Goal: Find specific page/section: Find specific page/section

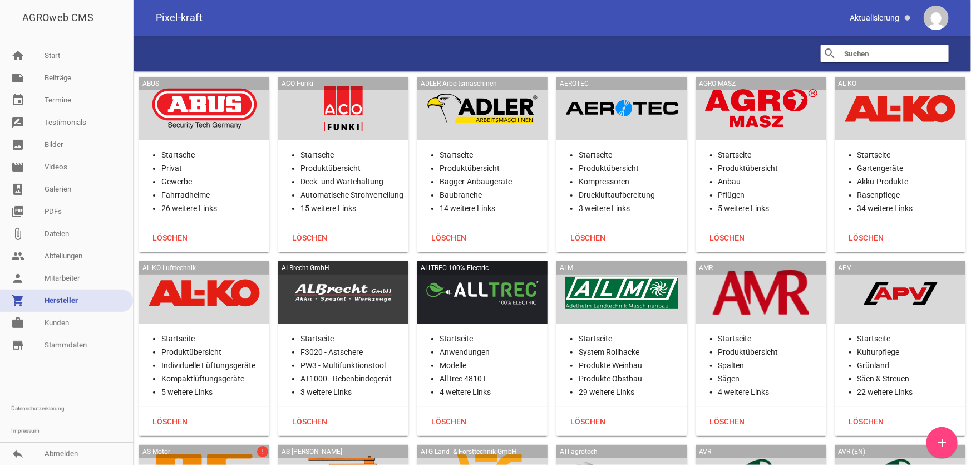
scroll to position [14582, 0]
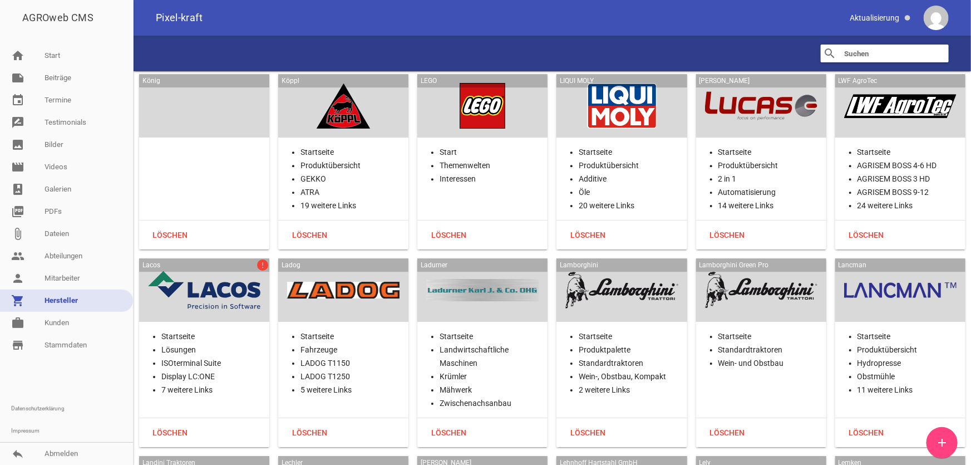
click at [863, 56] on input "text" at bounding box center [887, 53] width 89 height 13
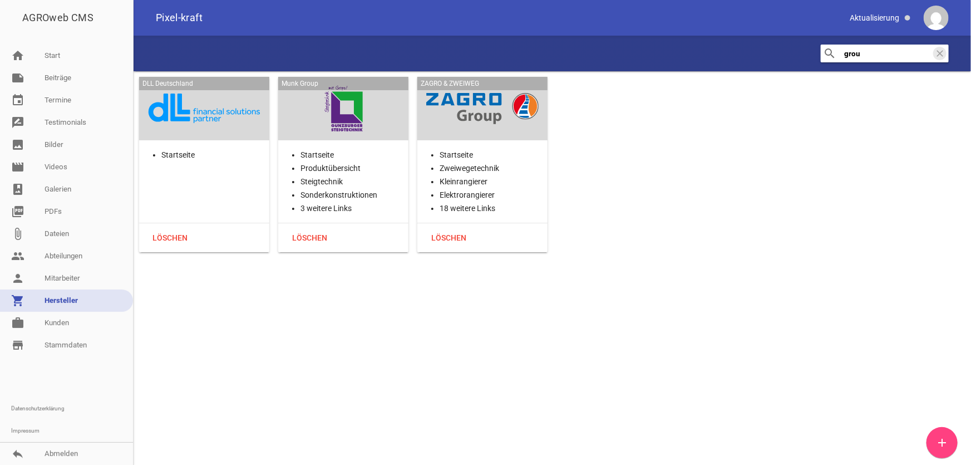
scroll to position [0, 0]
type input "grou"
click at [51, 278] on link "person Mitarbeiter" at bounding box center [66, 278] width 133 height 22
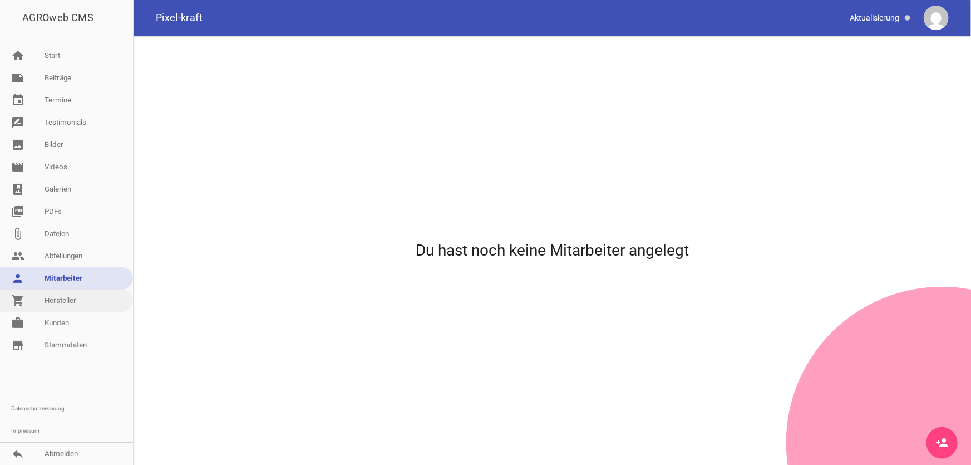
click at [66, 302] on link "shopping_cart Hersteller" at bounding box center [66, 300] width 133 height 22
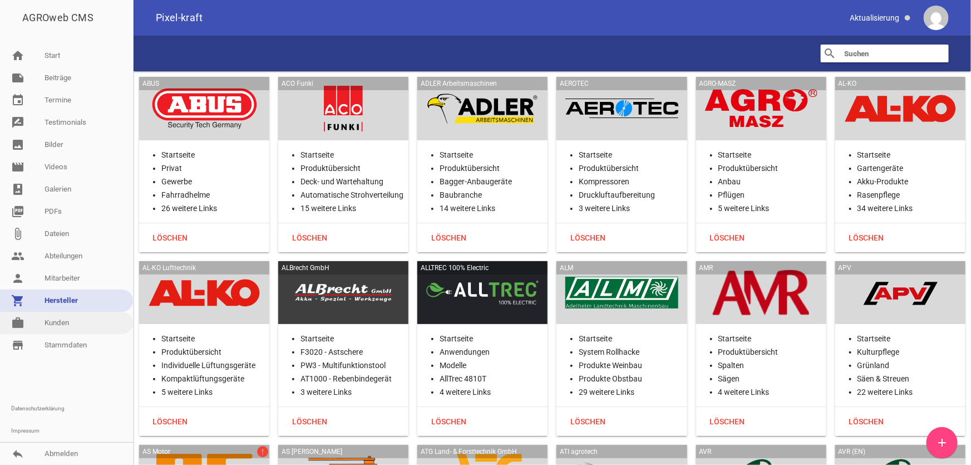
click at [60, 320] on link "work [PERSON_NAME]" at bounding box center [66, 323] width 133 height 22
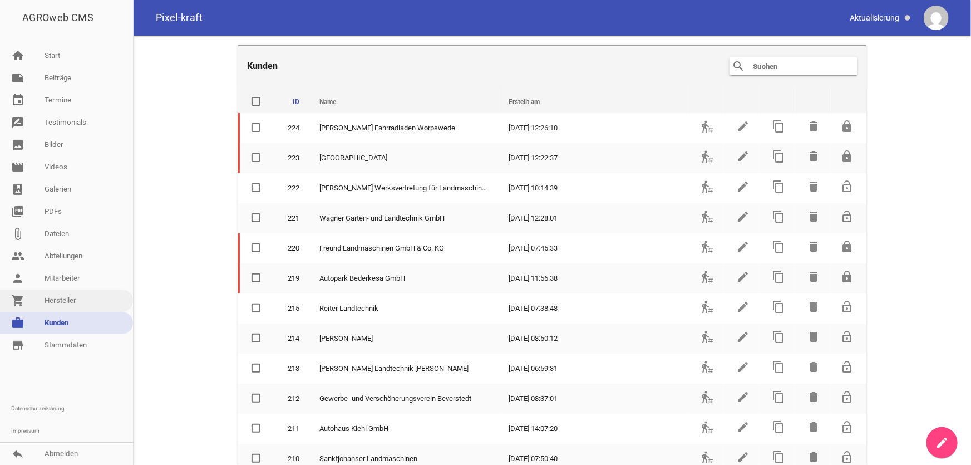
click at [60, 298] on link "shopping_cart Hersteller" at bounding box center [66, 300] width 133 height 22
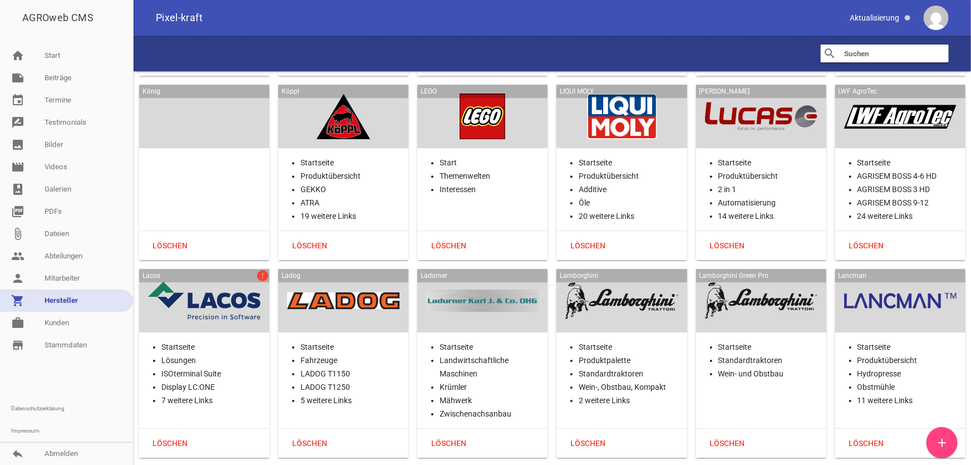
scroll to position [14559, 0]
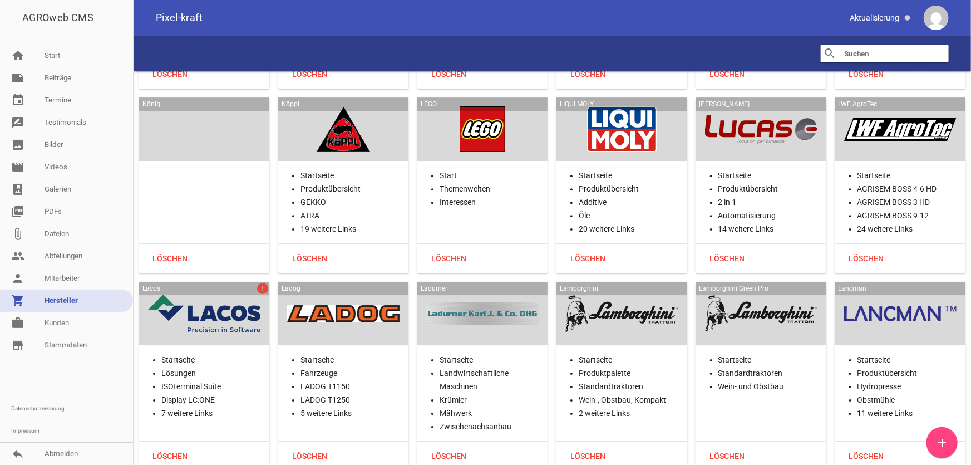
click at [176, 283] on div "Lacos error" at bounding box center [204, 313] width 130 height 63
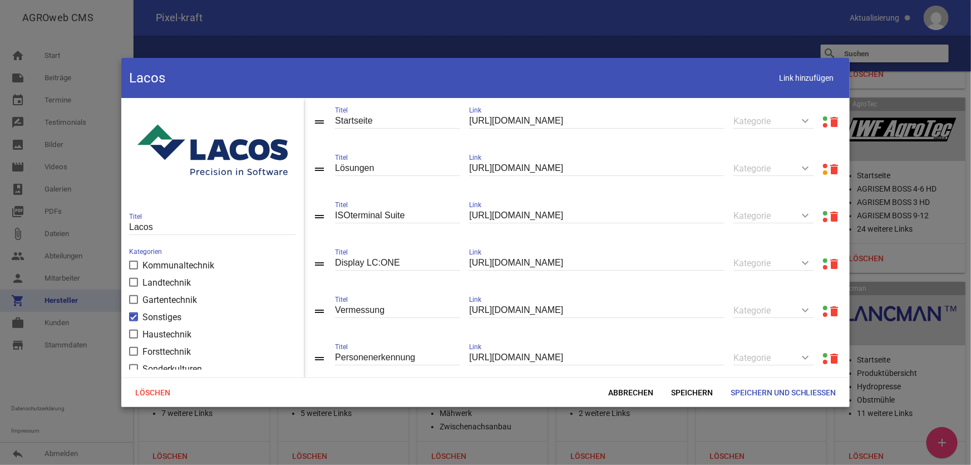
click at [823, 166] on link at bounding box center [825, 166] width 4 height 4
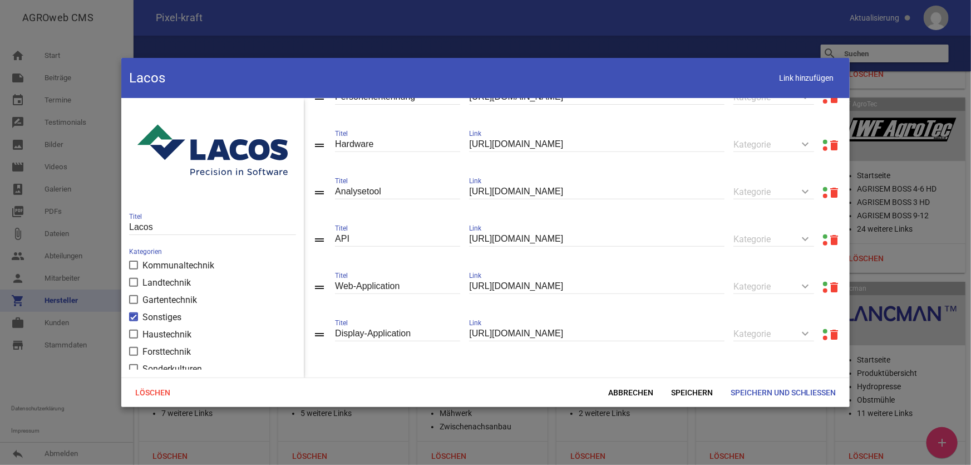
scroll to position [266, 0]
click at [635, 391] on span "Abbrechen" at bounding box center [631, 392] width 63 height 20
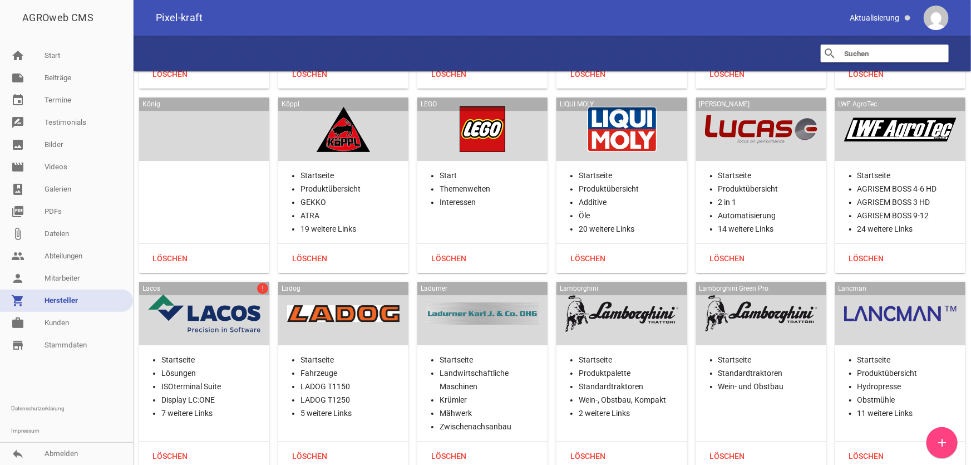
click at [341, 291] on div at bounding box center [343, 314] width 112 height 46
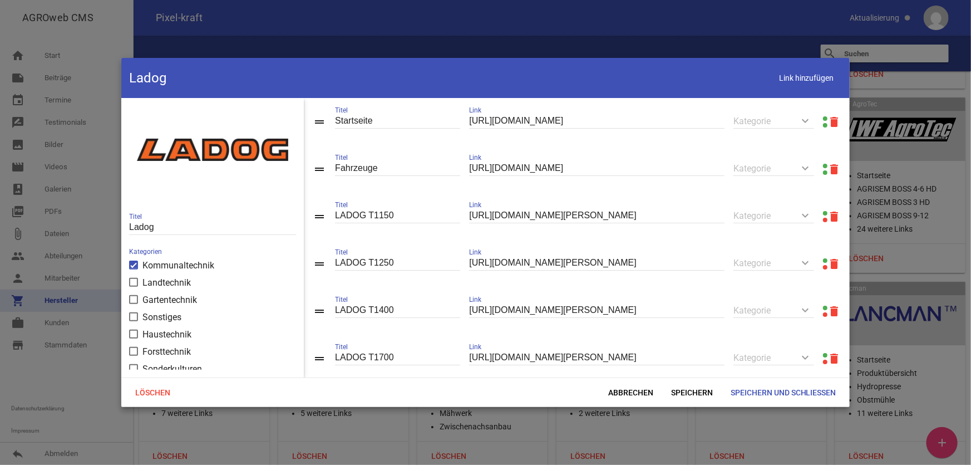
click at [823, 117] on link at bounding box center [825, 118] width 4 height 4
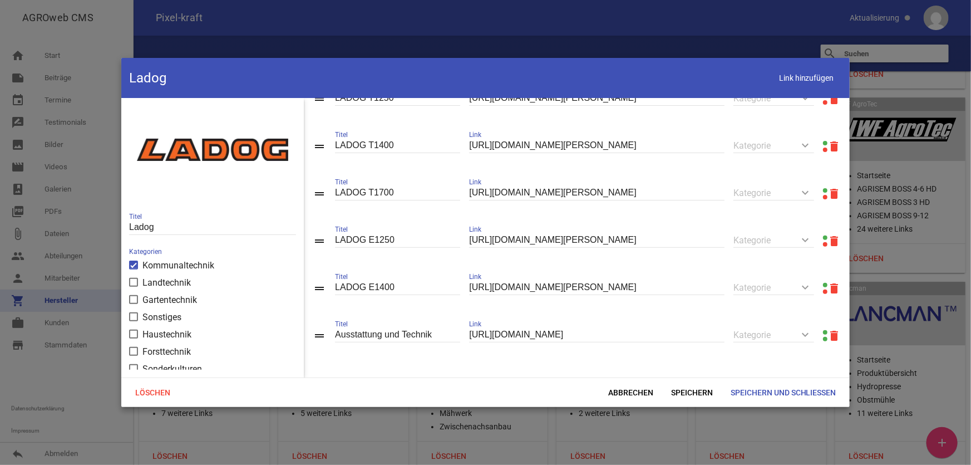
scroll to position [170, 0]
click at [650, 387] on span "Abbrechen" at bounding box center [631, 392] width 63 height 20
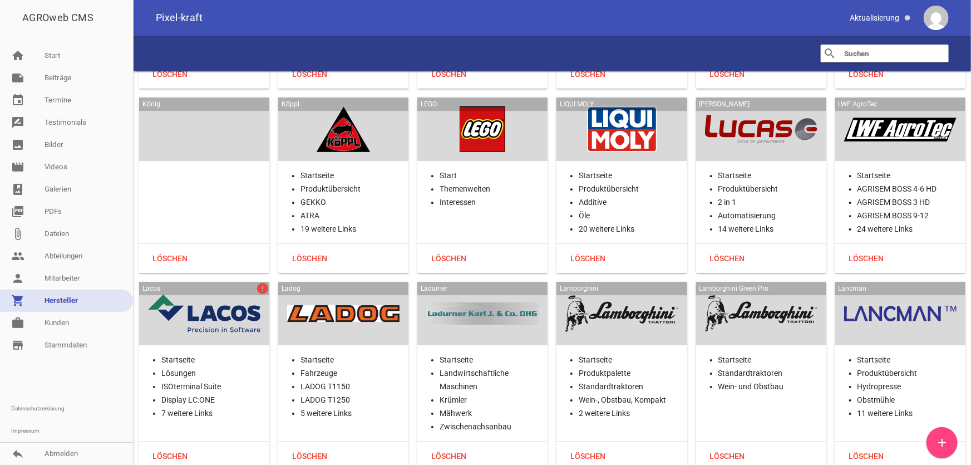
click at [485, 291] on div at bounding box center [482, 314] width 112 height 46
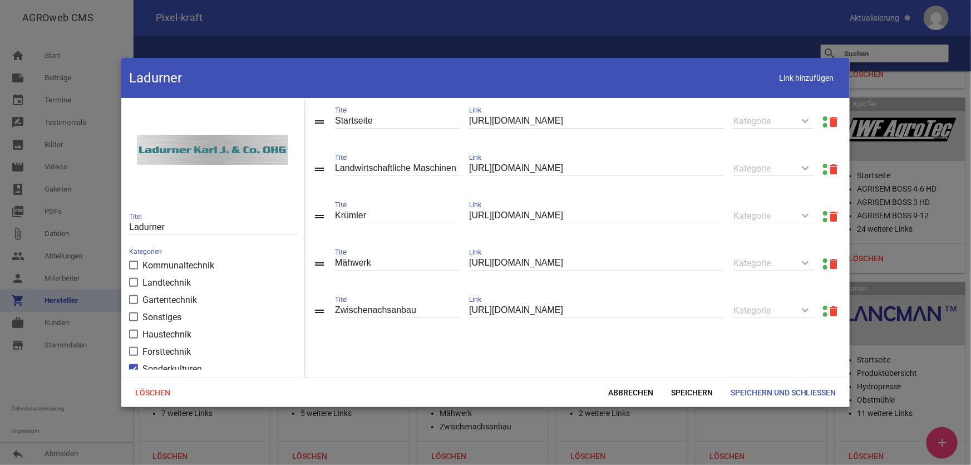
click at [823, 117] on link at bounding box center [825, 118] width 4 height 4
click at [643, 391] on span "Abbrechen" at bounding box center [631, 392] width 63 height 20
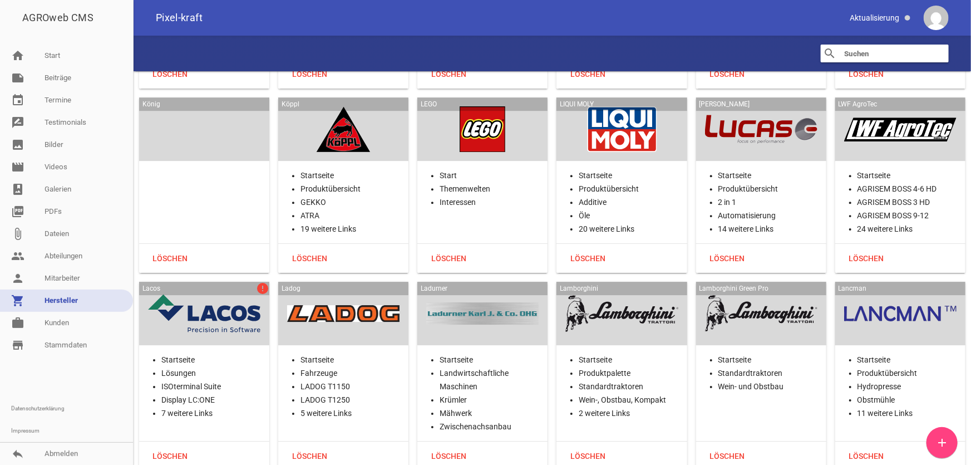
click at [657, 291] on div at bounding box center [622, 314] width 112 height 46
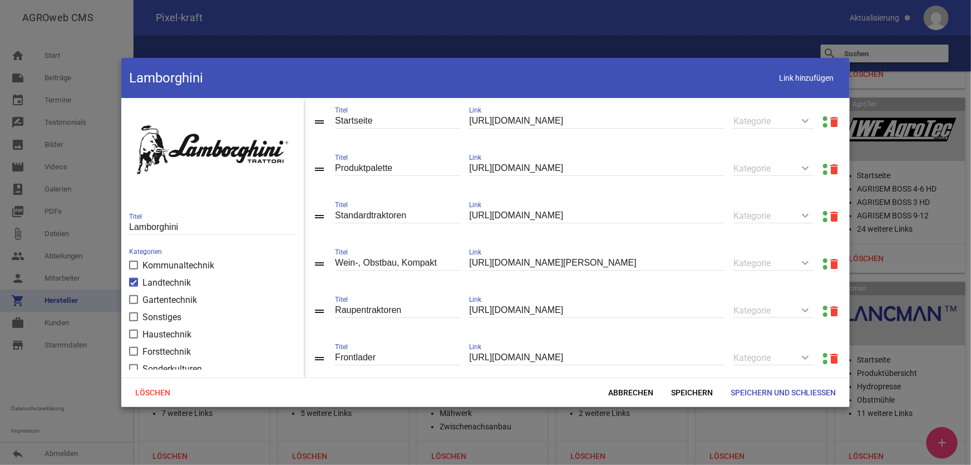
click at [823, 166] on link at bounding box center [825, 166] width 4 height 4
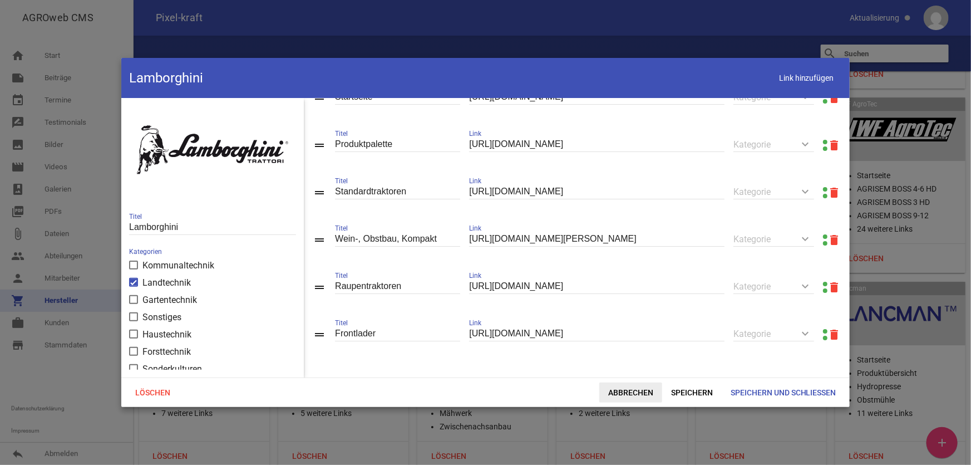
drag, startPoint x: 645, startPoint y: 396, endPoint x: 628, endPoint y: 394, distance: 16.8
click at [645, 396] on span "Abbrechen" at bounding box center [631, 392] width 63 height 20
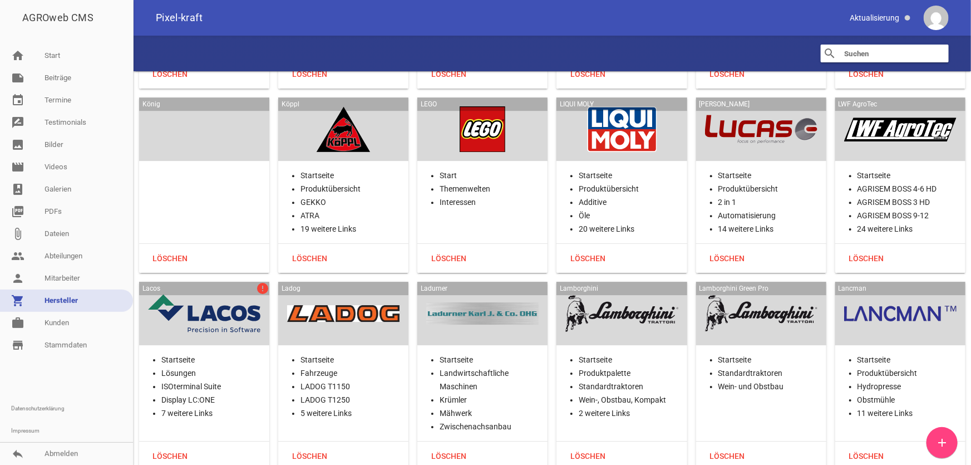
click at [779, 291] on div at bounding box center [761, 314] width 112 height 46
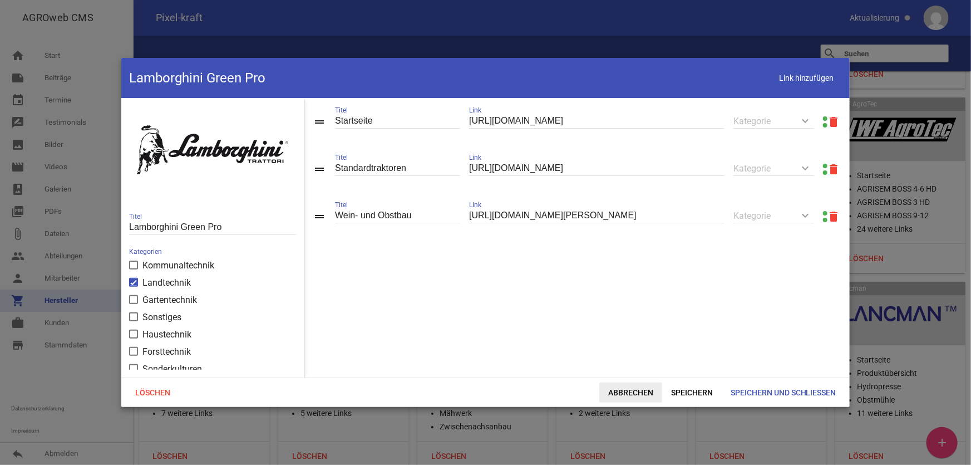
click at [627, 394] on span "Abbrechen" at bounding box center [631, 392] width 63 height 20
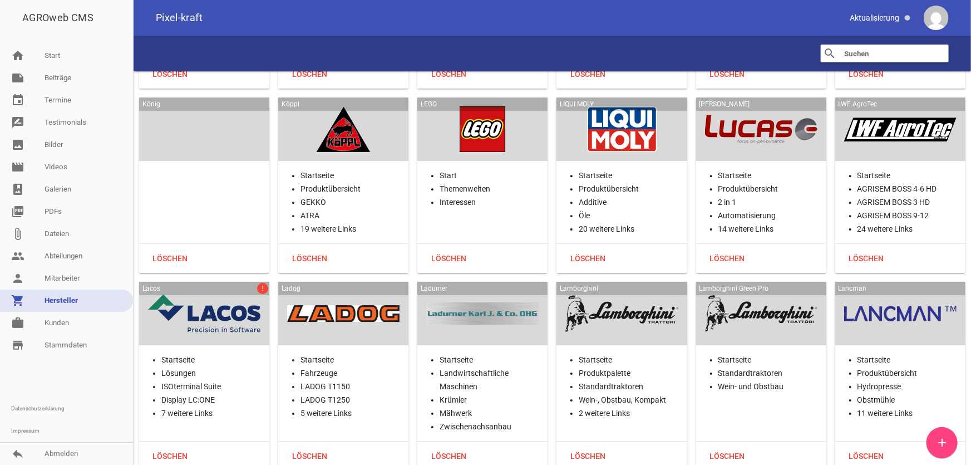
click at [880, 291] on div at bounding box center [901, 314] width 112 height 46
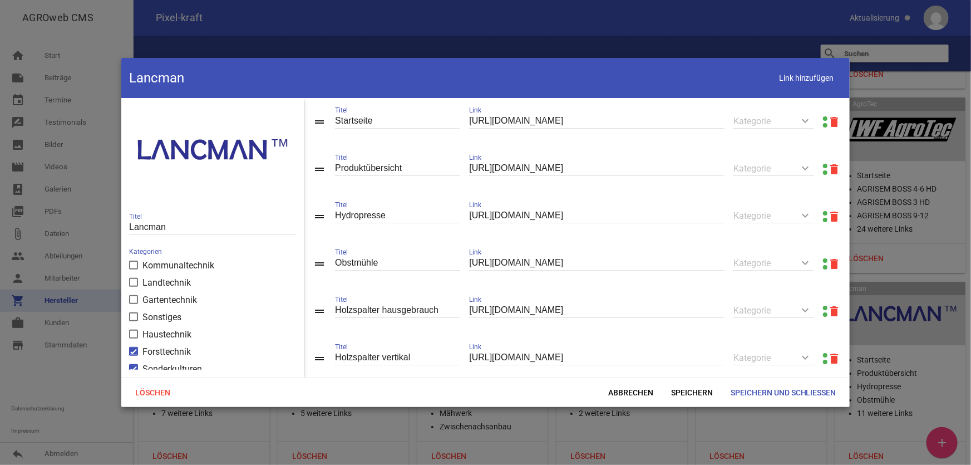
click at [823, 165] on link at bounding box center [825, 166] width 4 height 4
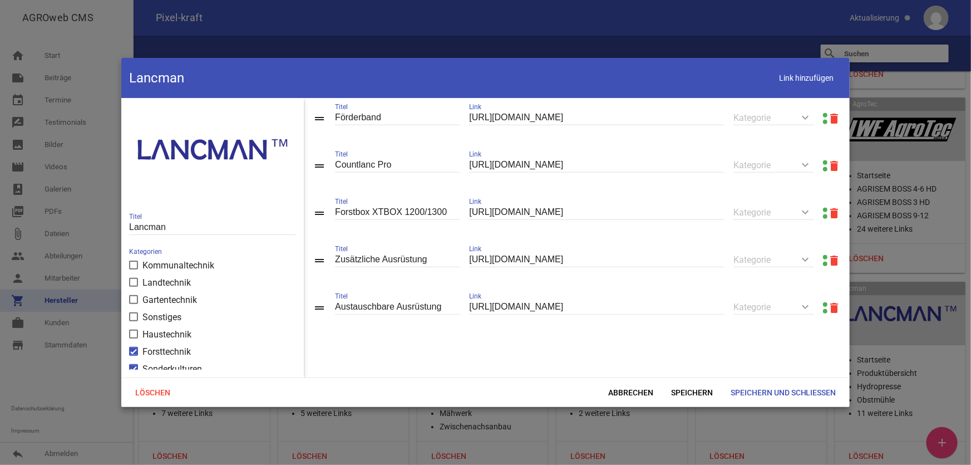
scroll to position [484, 0]
click at [651, 390] on span "Abbrechen" at bounding box center [631, 392] width 63 height 20
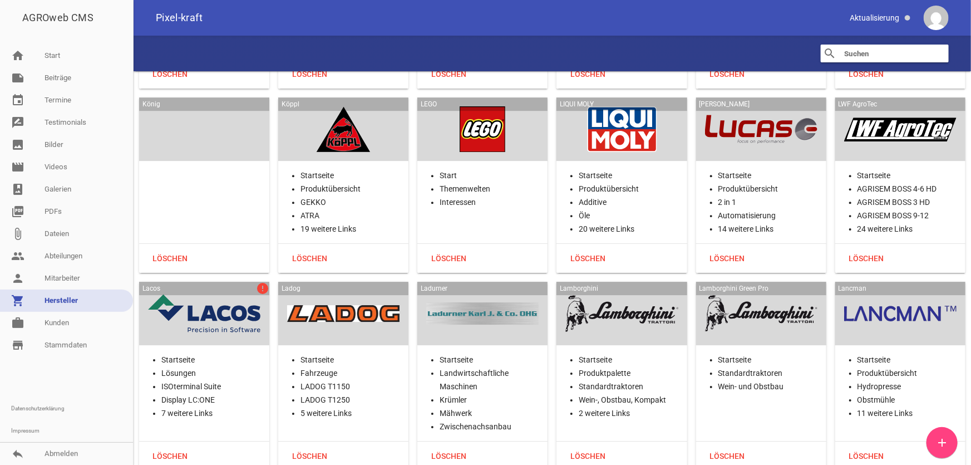
click at [240, 291] on div at bounding box center [204, 314] width 112 height 46
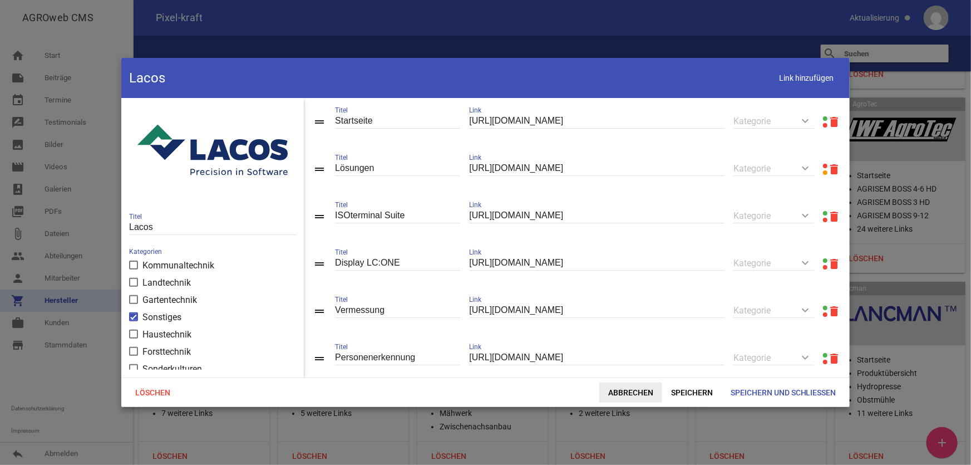
click at [635, 394] on span "Abbrechen" at bounding box center [631, 392] width 63 height 20
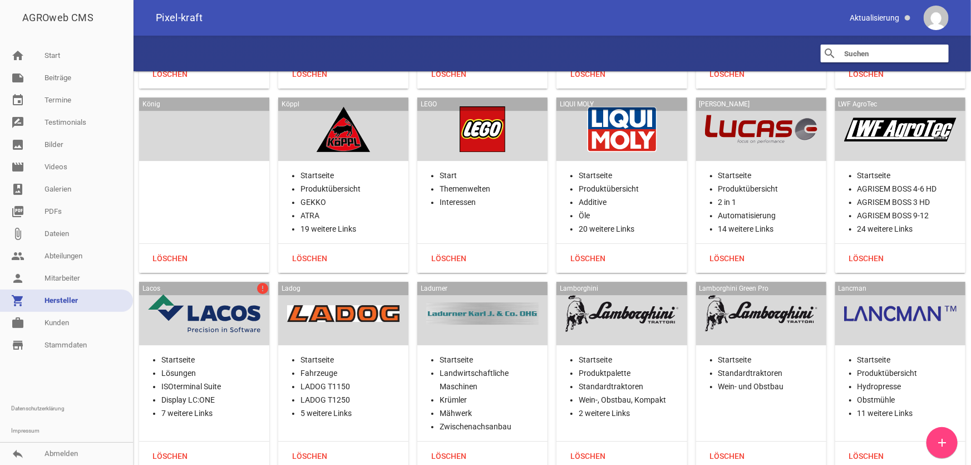
click at [91, 386] on div at bounding box center [66, 376] width 133 height 41
